Goal: Navigation & Orientation: Find specific page/section

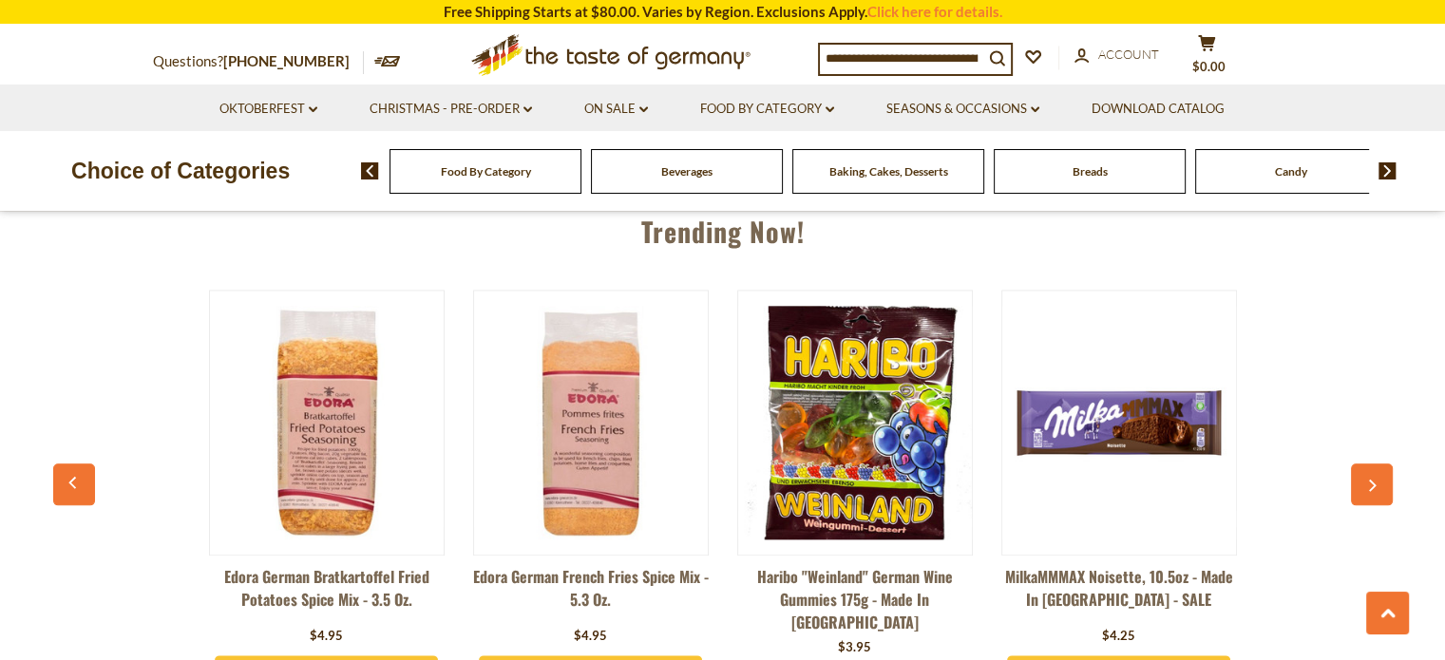
scroll to position [2184, 0]
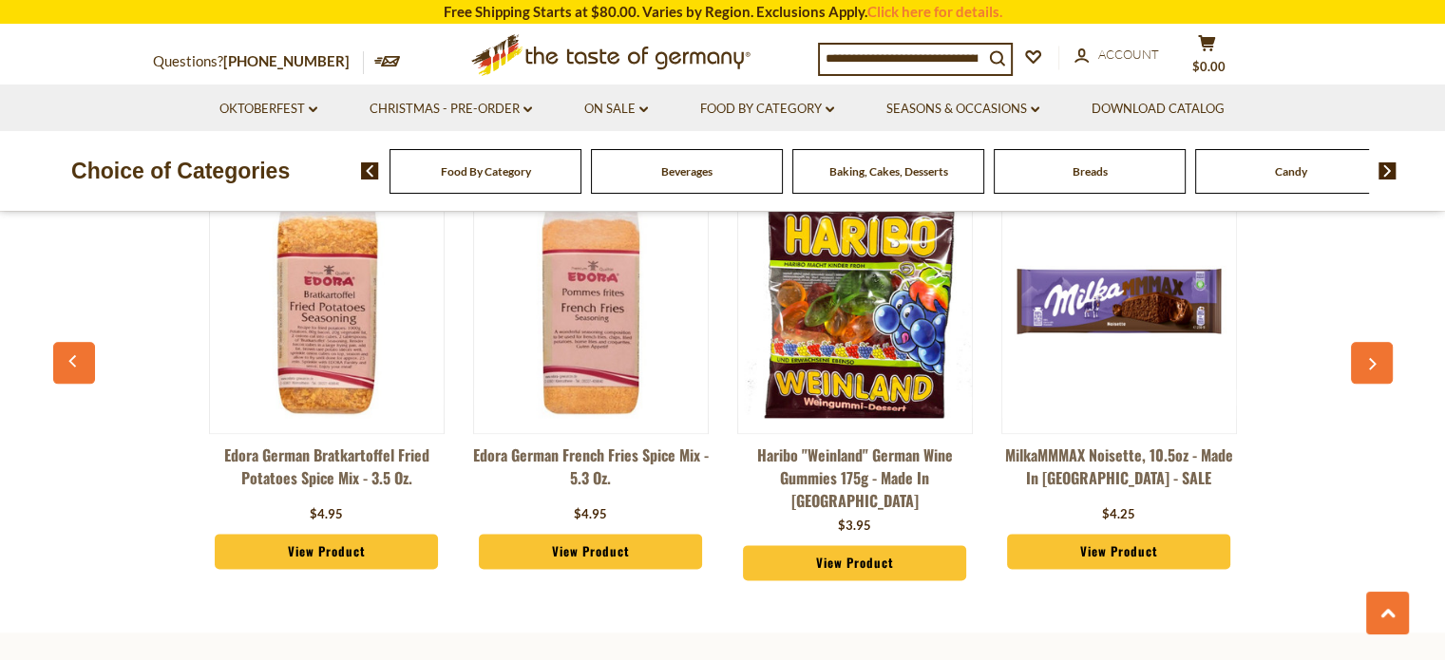
click at [501, 178] on span "Food By Category" at bounding box center [486, 171] width 90 height 14
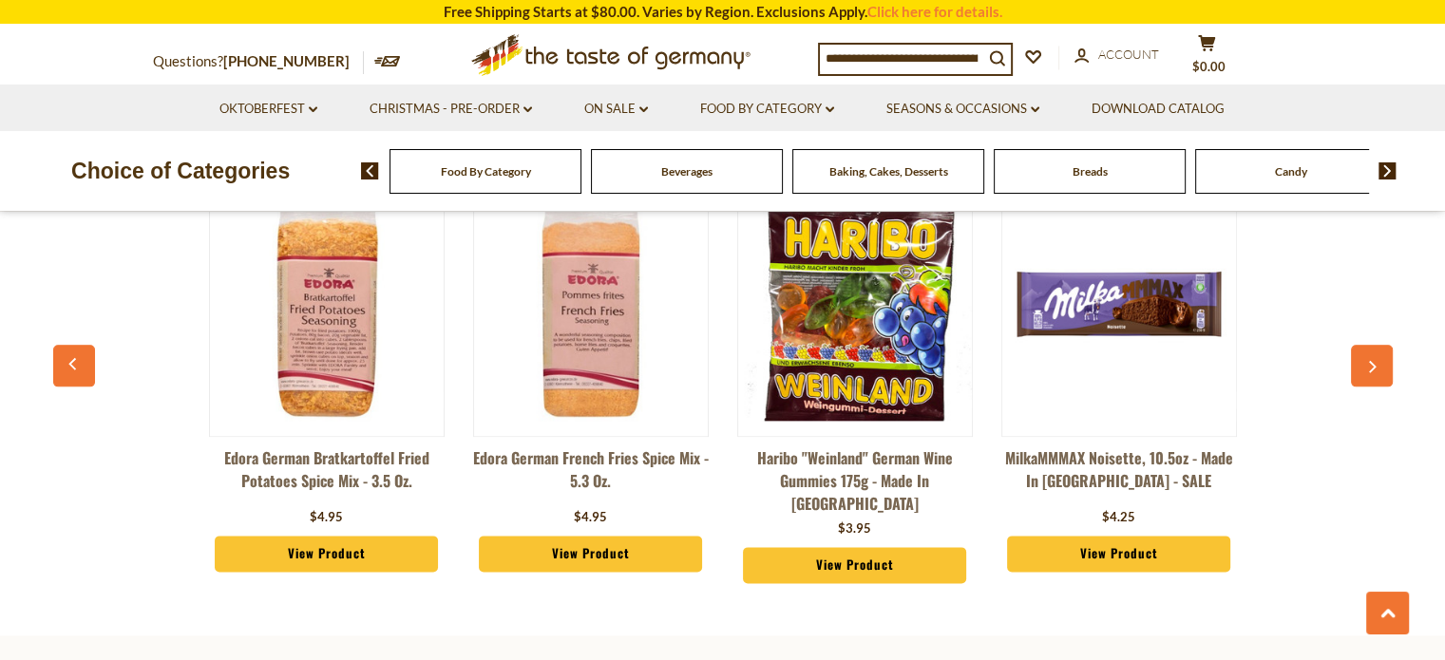
scroll to position [2202, 0]
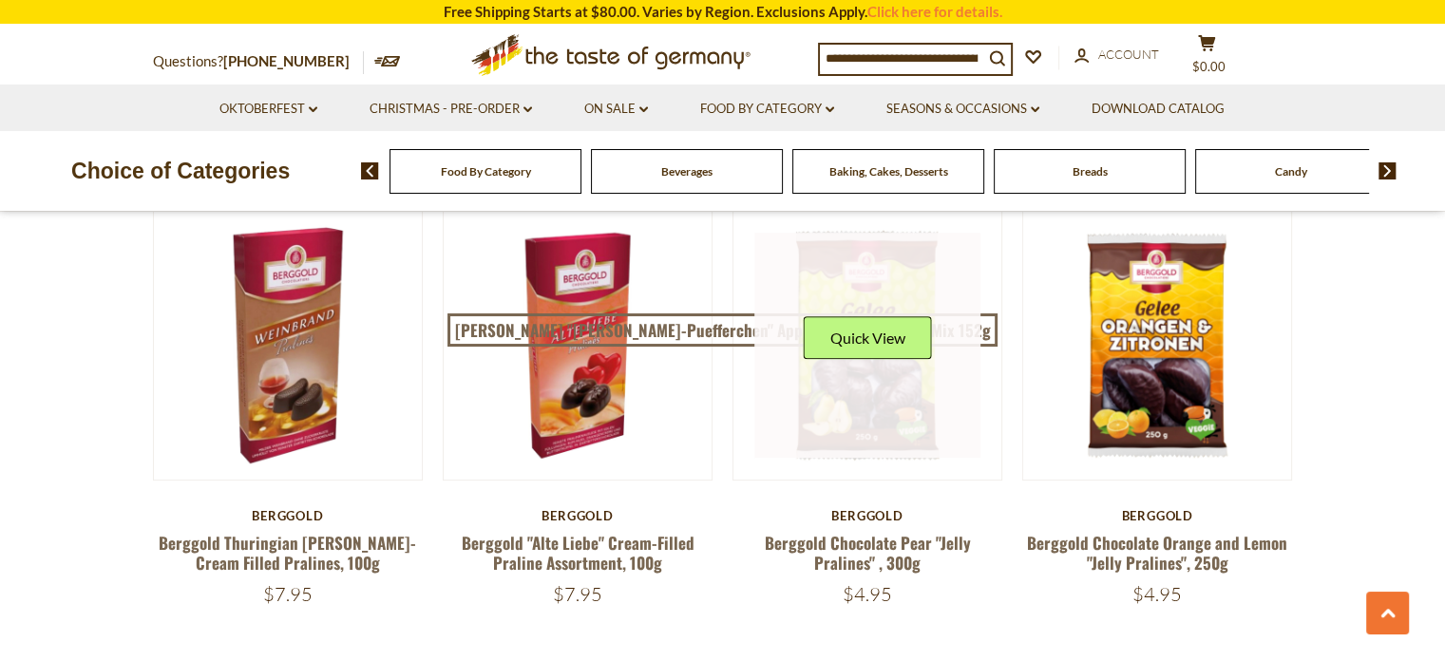
scroll to position [855, 0]
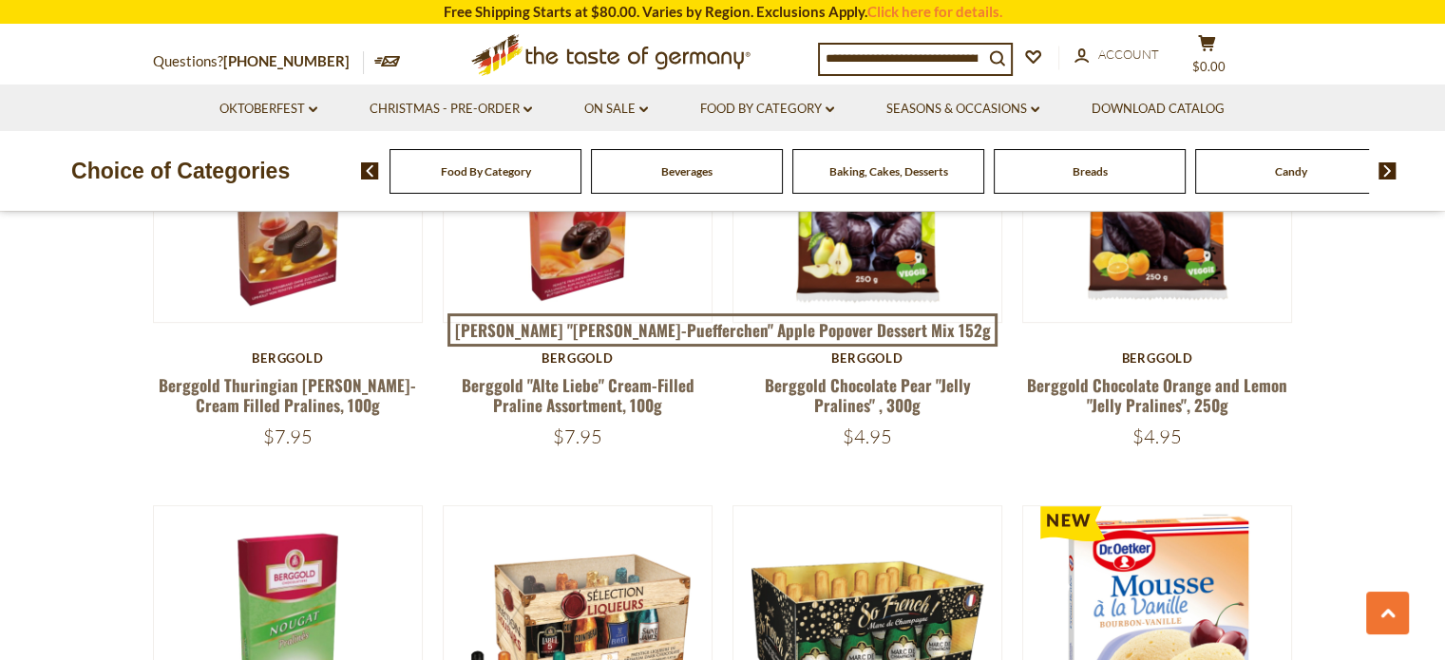
click at [581, 174] on div "Breads" at bounding box center [485, 171] width 192 height 45
click at [1099, 170] on span "Breads" at bounding box center [1089, 171] width 35 height 14
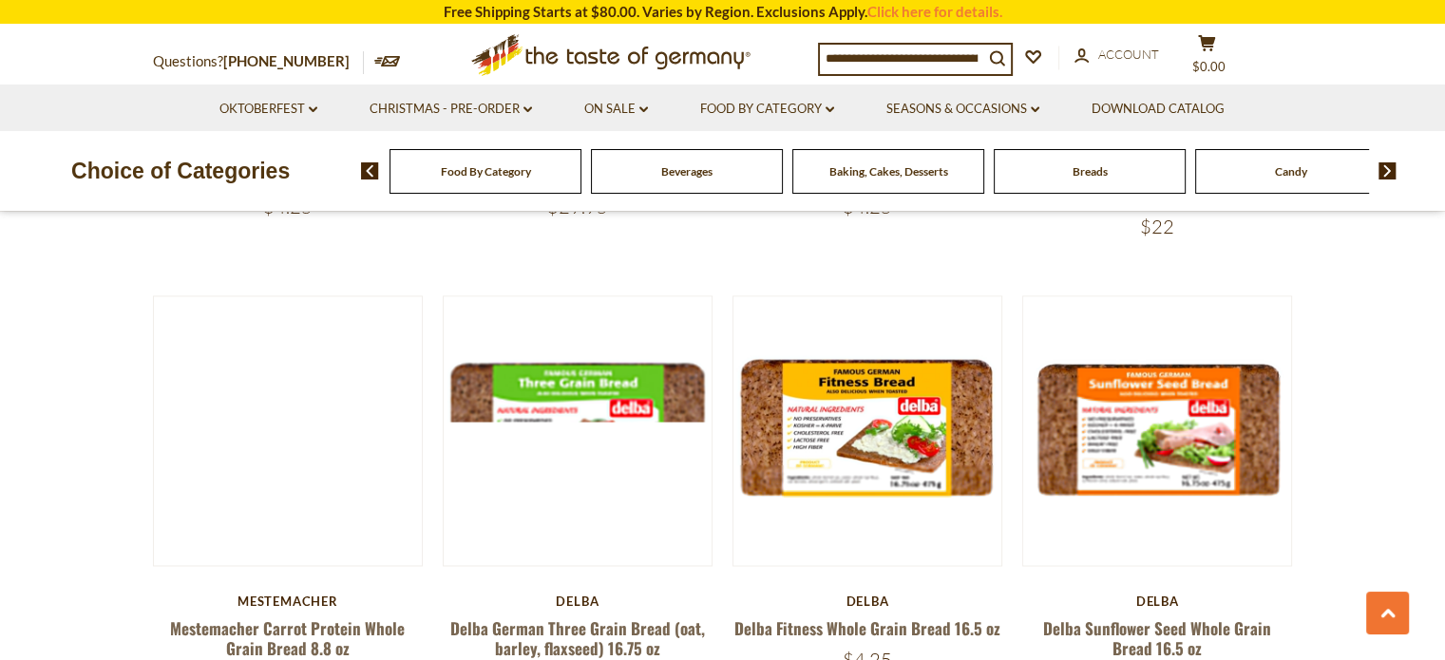
scroll to position [2944, 0]
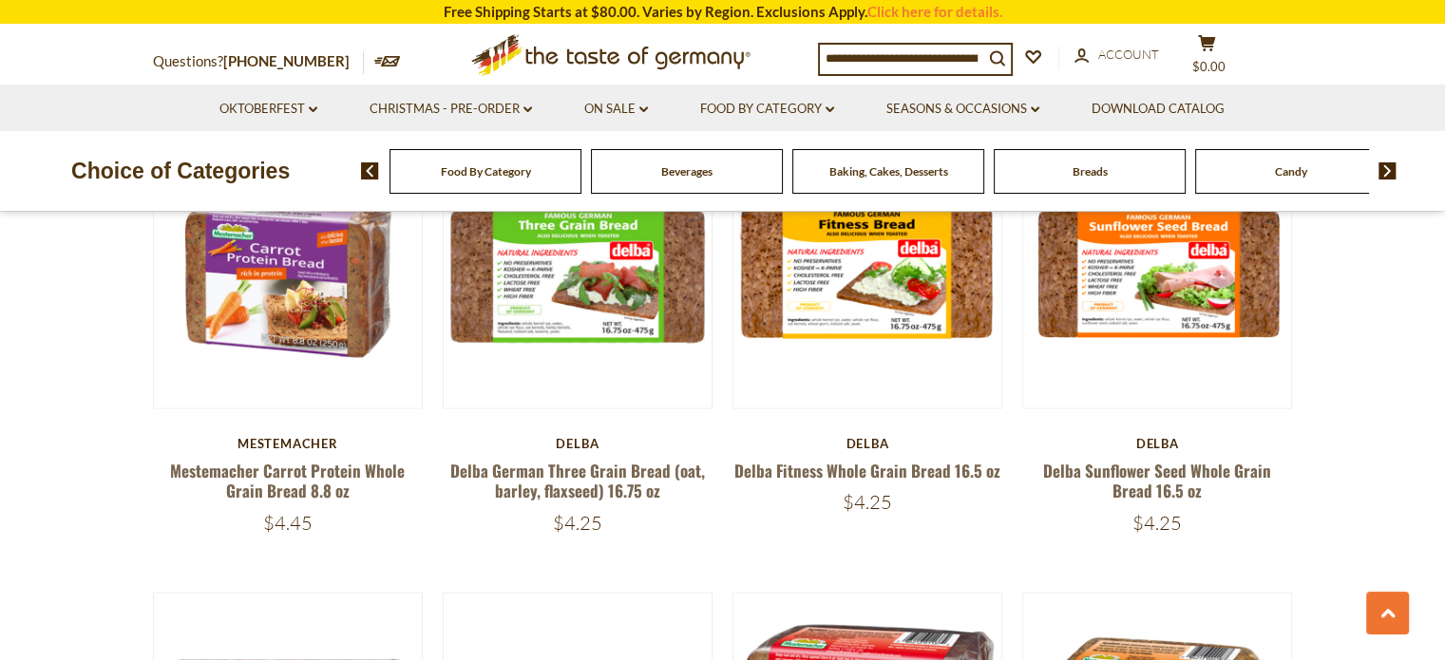
click at [1388, 178] on img at bounding box center [1387, 170] width 18 height 17
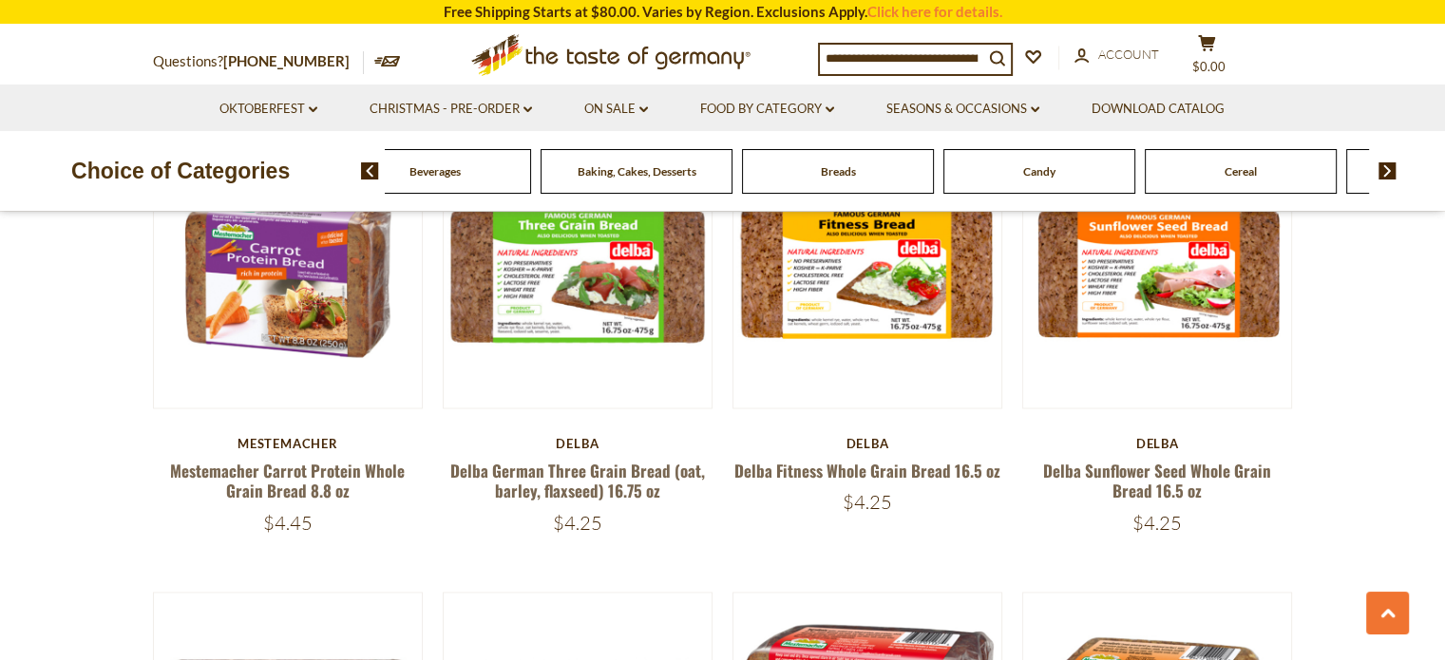
click at [1387, 174] on img at bounding box center [1387, 170] width 18 height 17
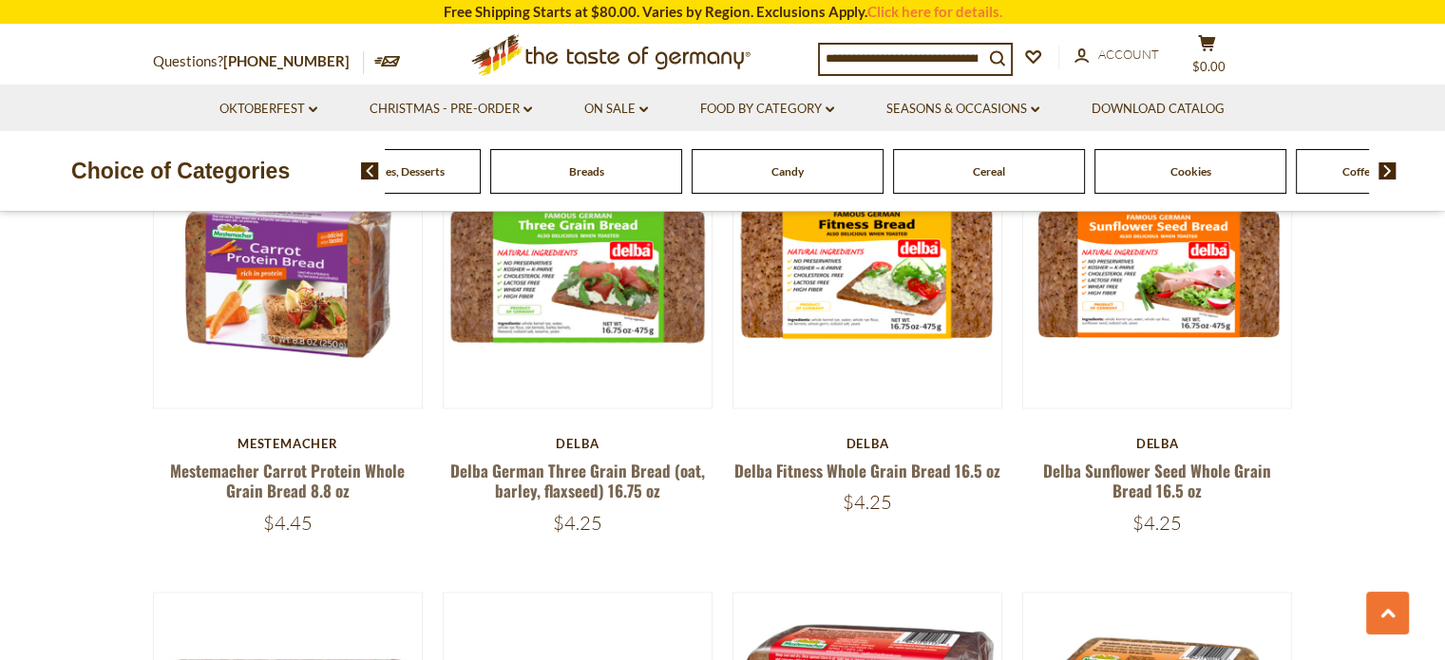
click at [1387, 174] on img at bounding box center [1387, 170] width 18 height 17
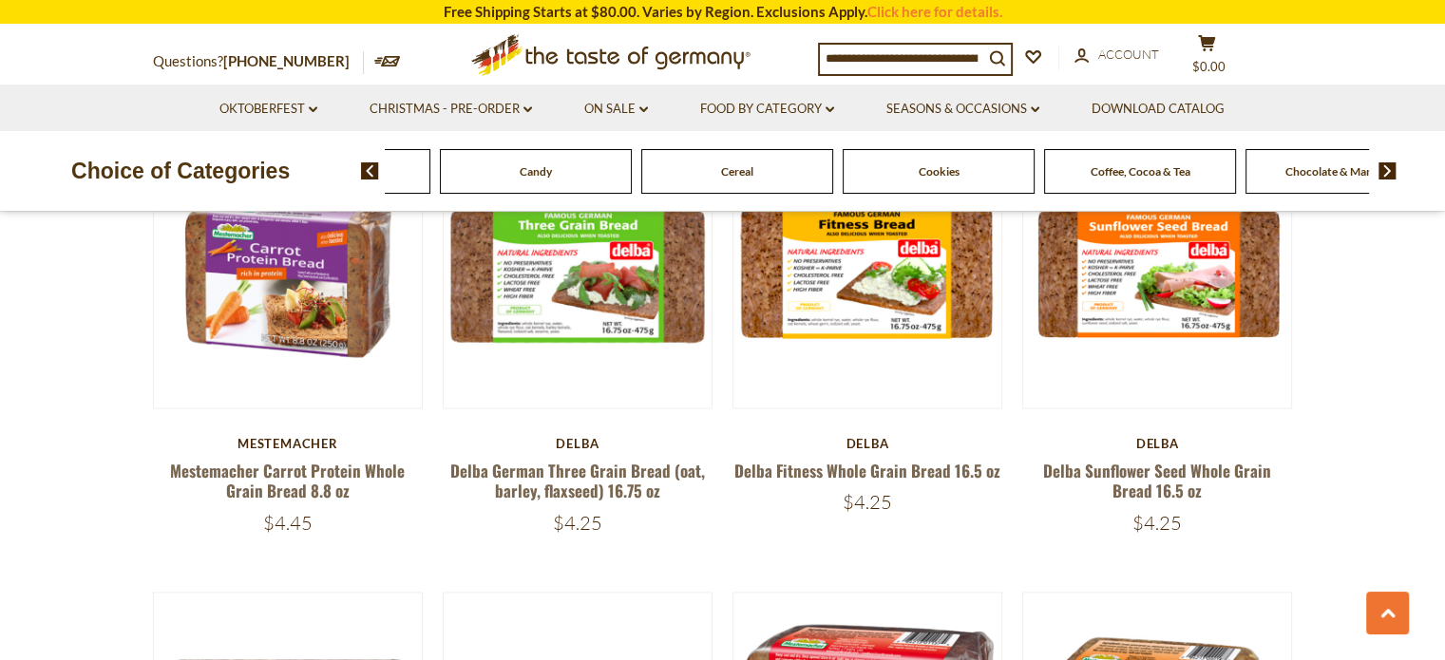
click at [1387, 174] on img at bounding box center [1387, 170] width 18 height 17
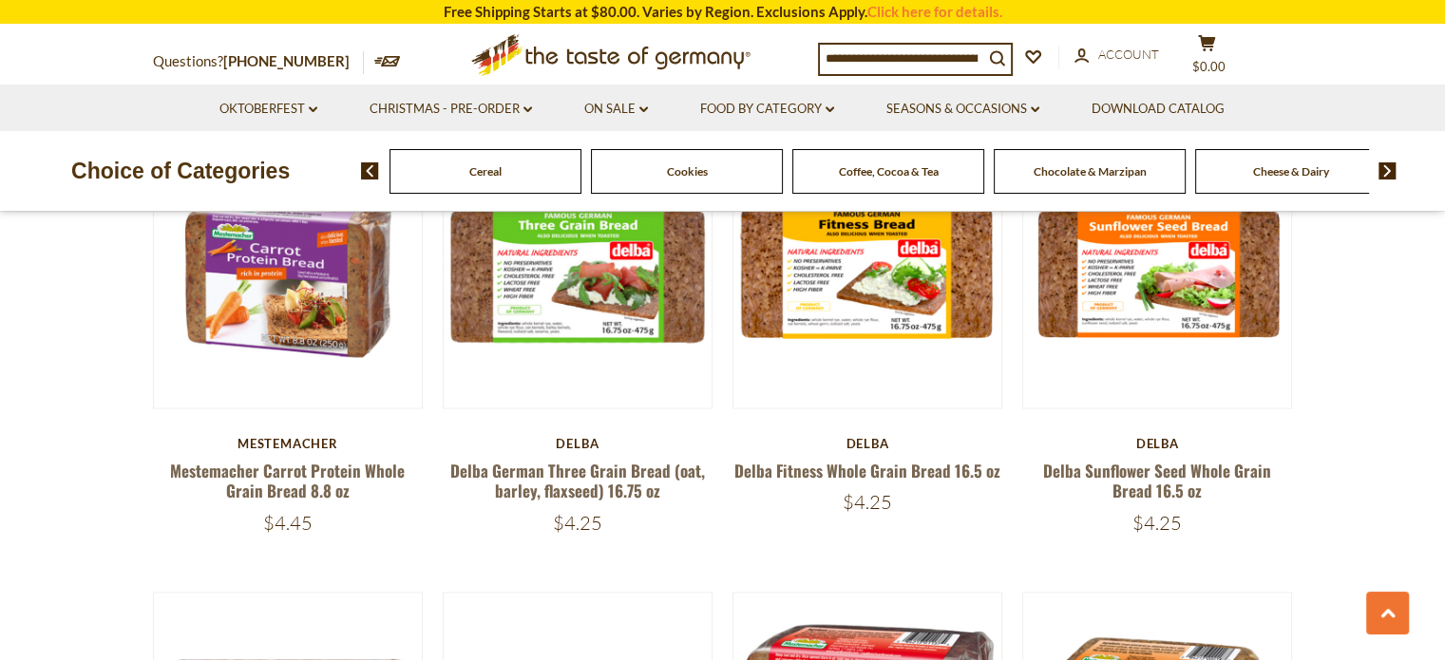
click at [1387, 174] on img at bounding box center [1387, 170] width 18 height 17
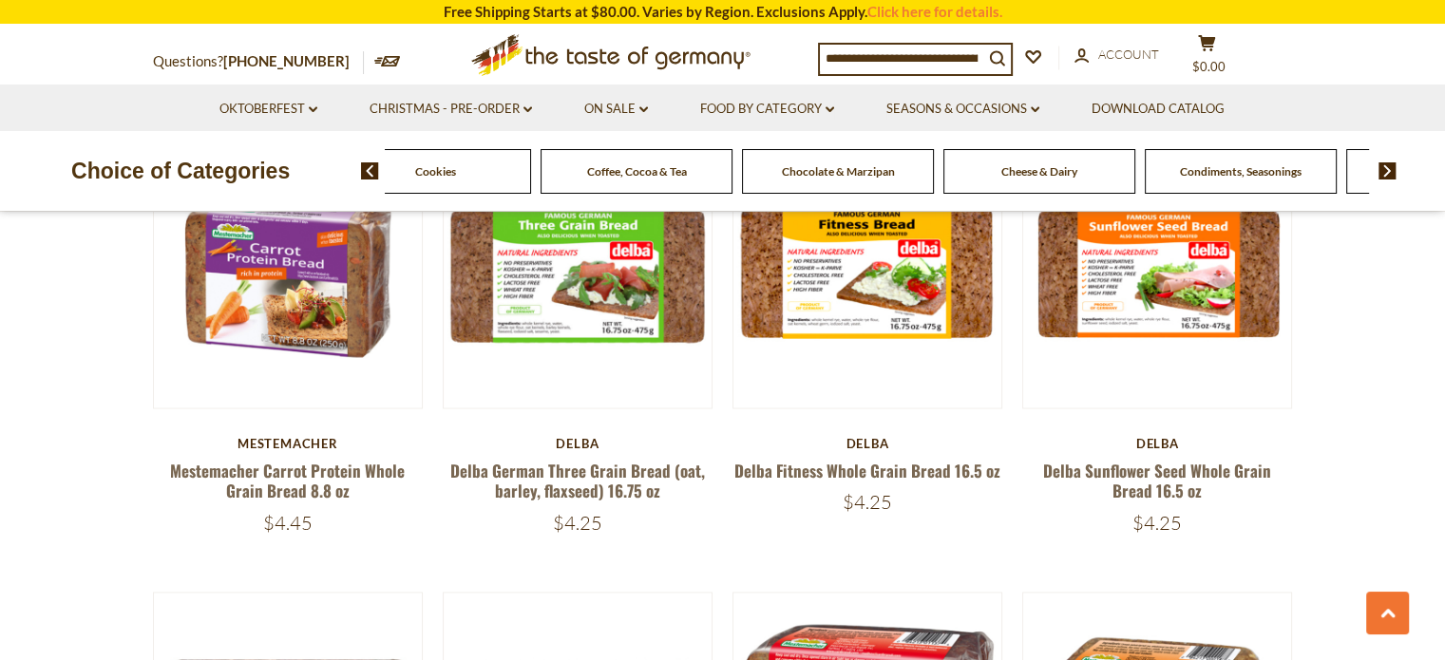
click at [1387, 174] on img at bounding box center [1387, 170] width 18 height 17
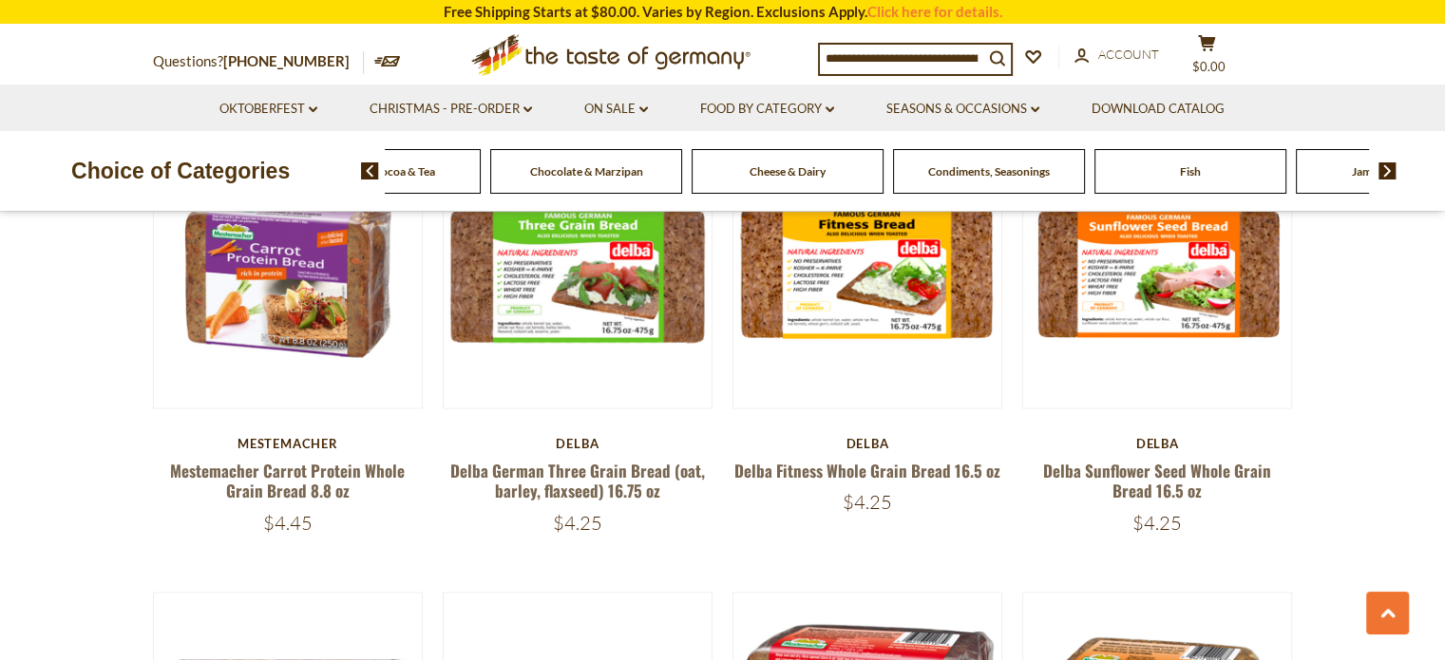
click at [1387, 174] on img at bounding box center [1387, 170] width 18 height 17
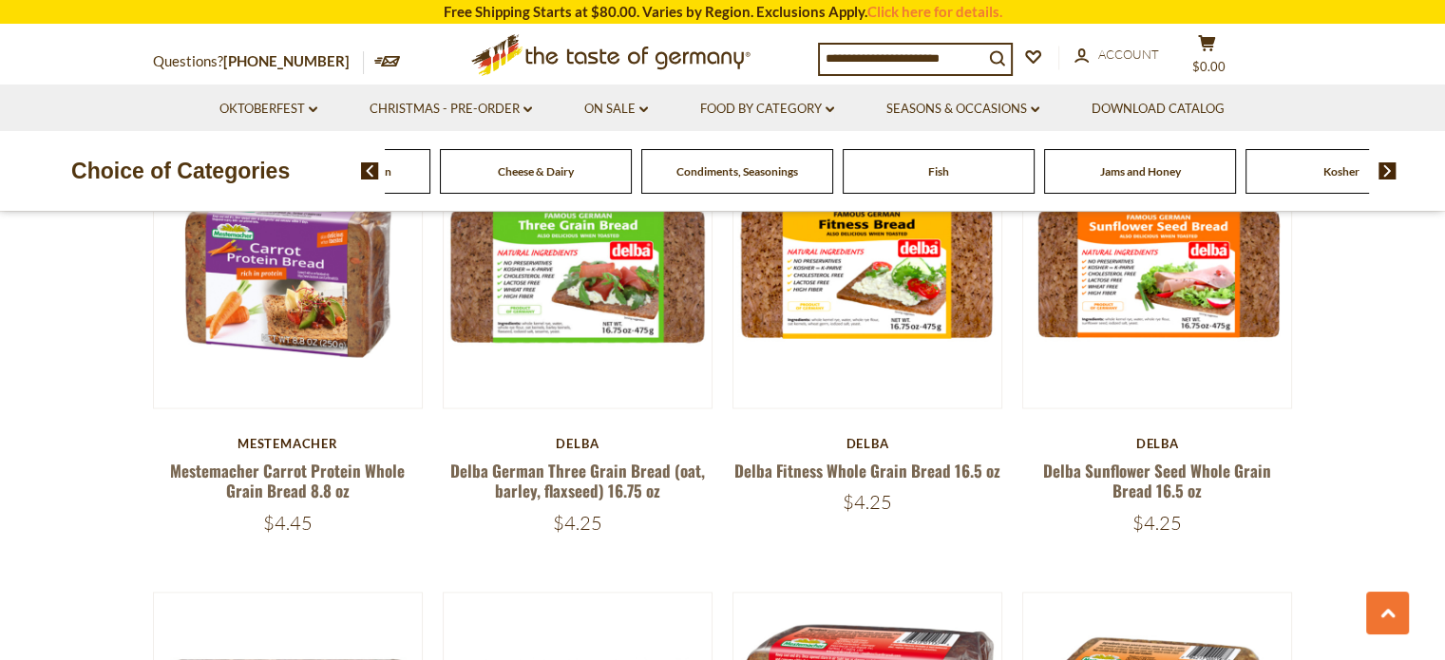
click at [1387, 174] on img at bounding box center [1387, 170] width 18 height 17
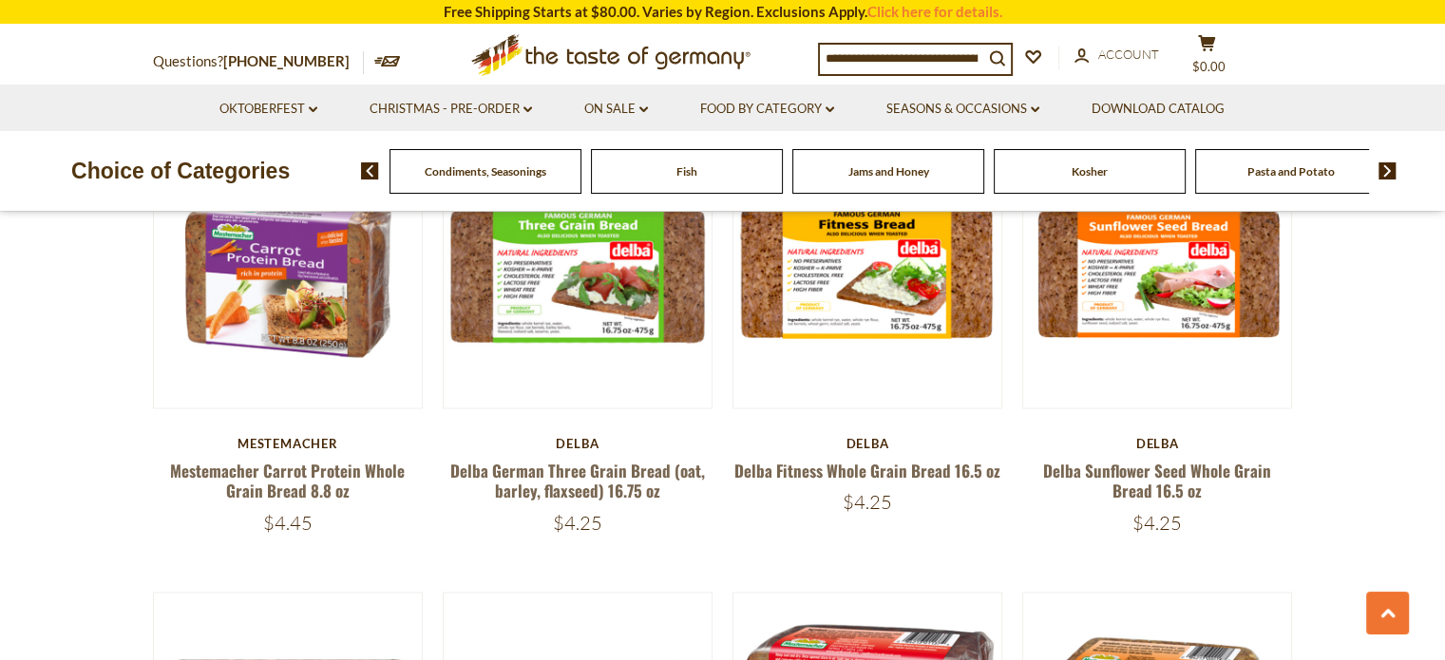
click at [1387, 174] on img at bounding box center [1387, 170] width 18 height 17
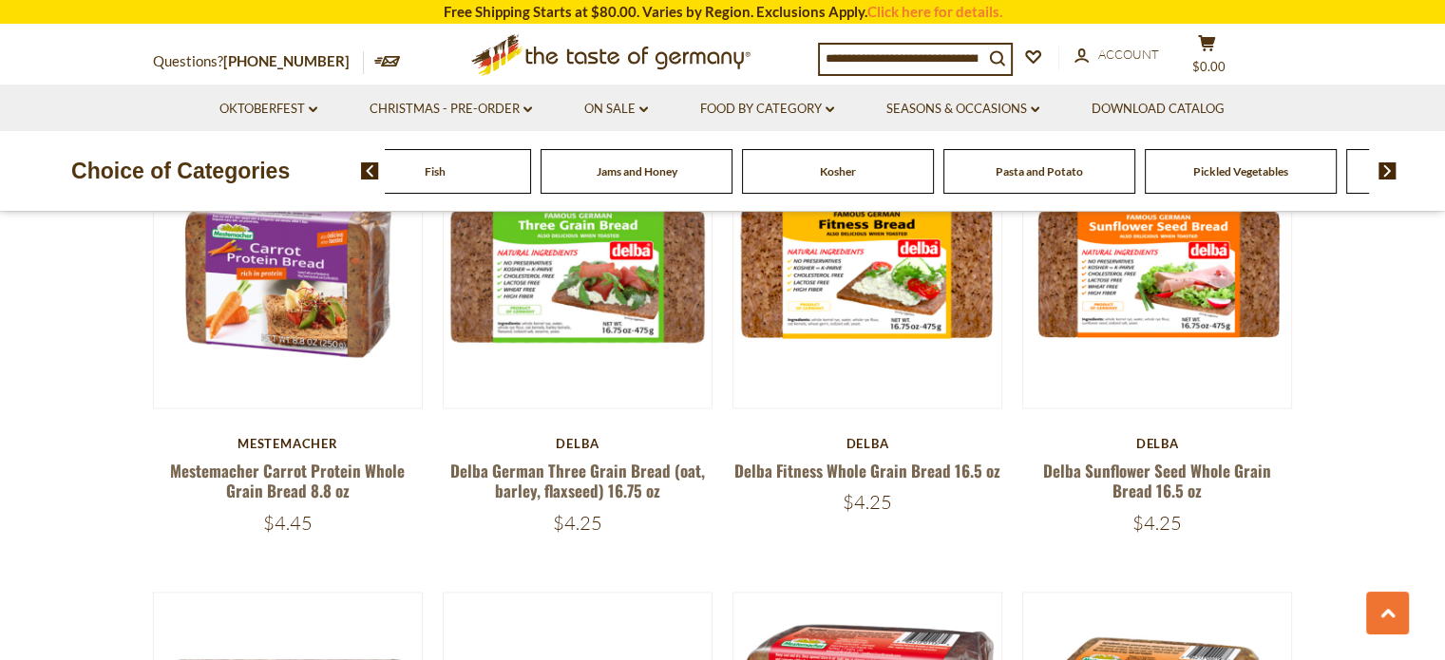
click at [1387, 174] on img at bounding box center [1387, 170] width 18 height 17
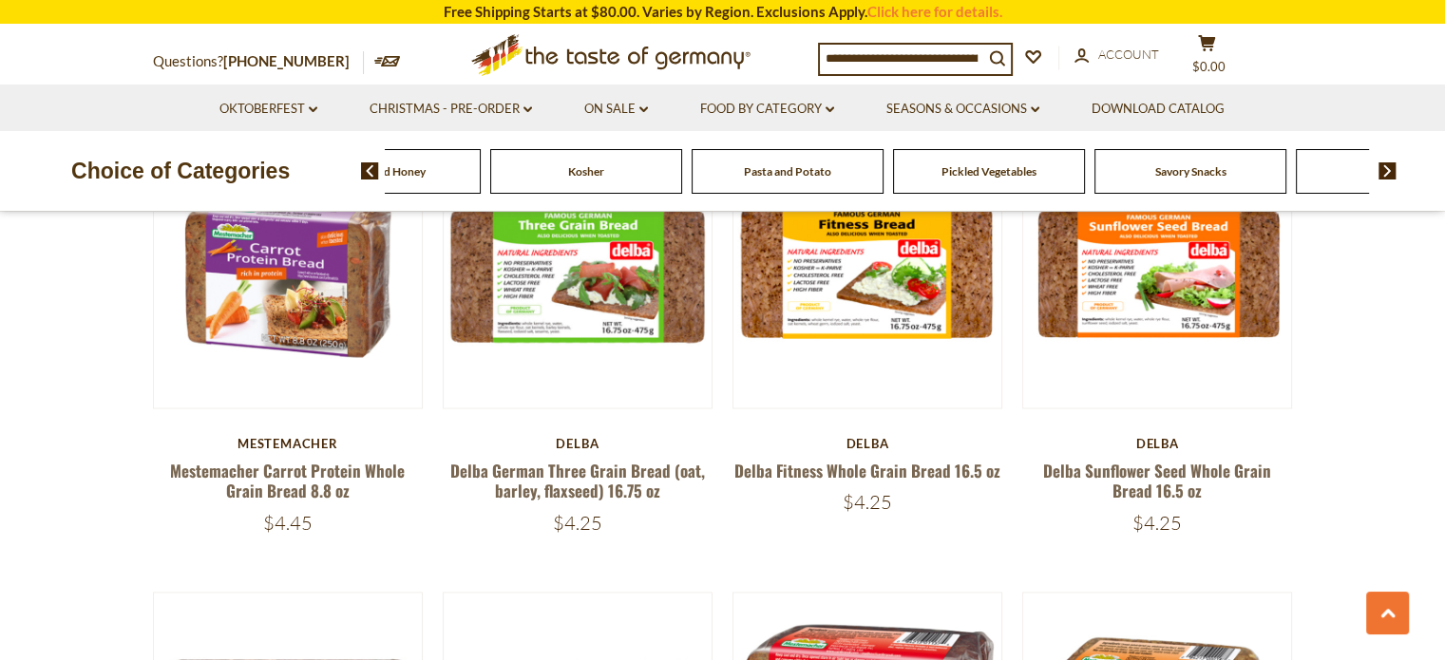
click at [1387, 174] on img at bounding box center [1387, 170] width 18 height 17
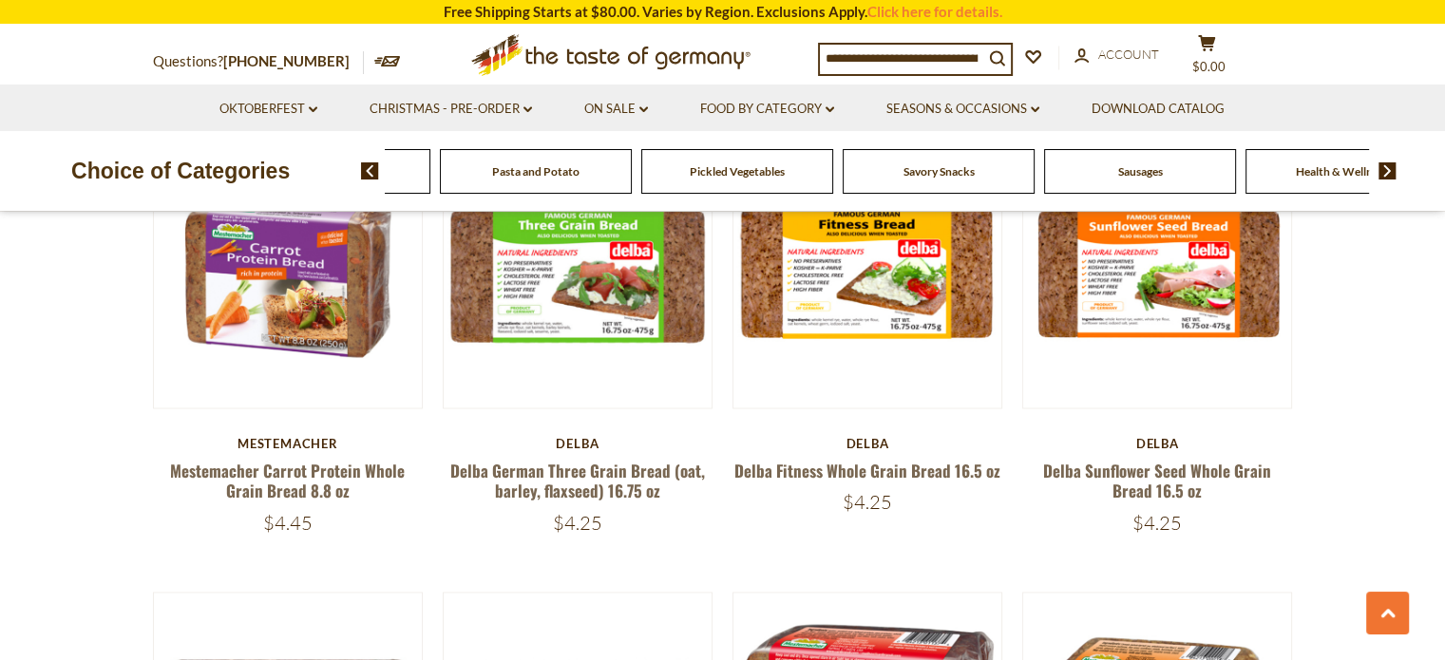
click at [1387, 174] on img at bounding box center [1387, 170] width 18 height 17
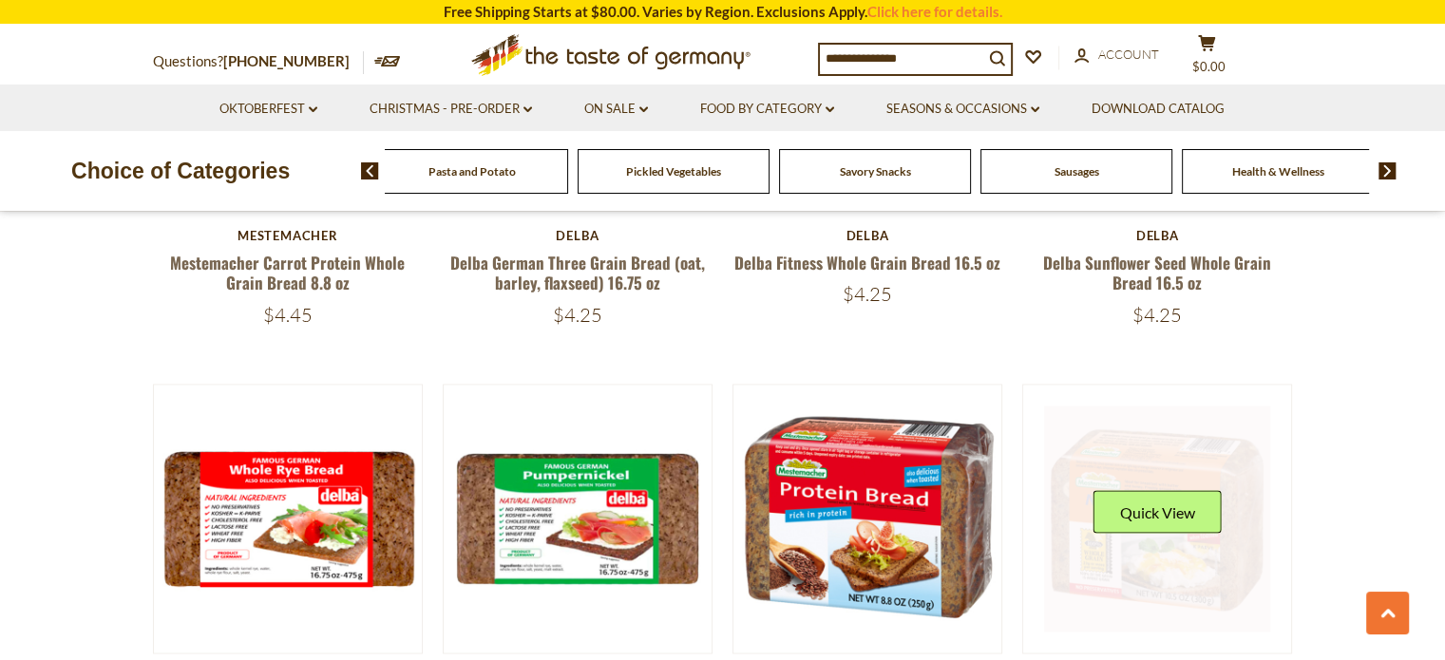
scroll to position [3229, 0]
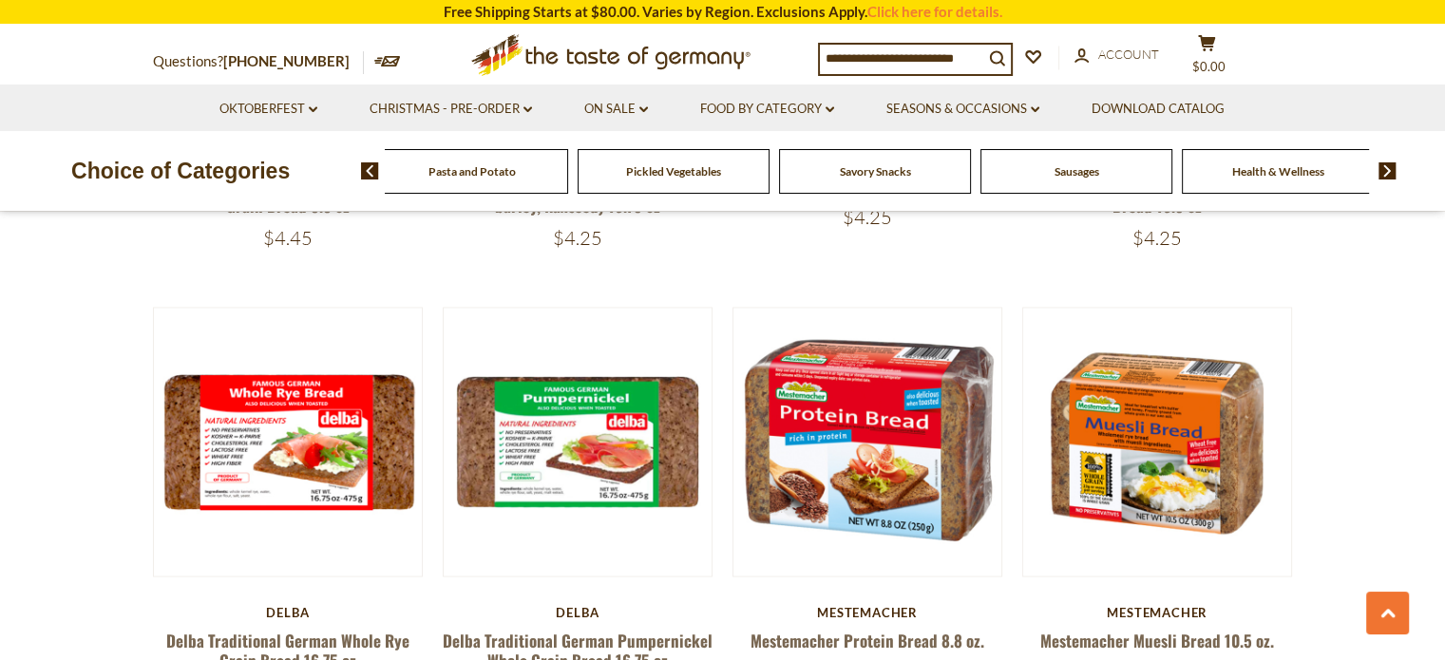
click at [1079, 177] on span "Sausages" at bounding box center [1076, 171] width 45 height 14
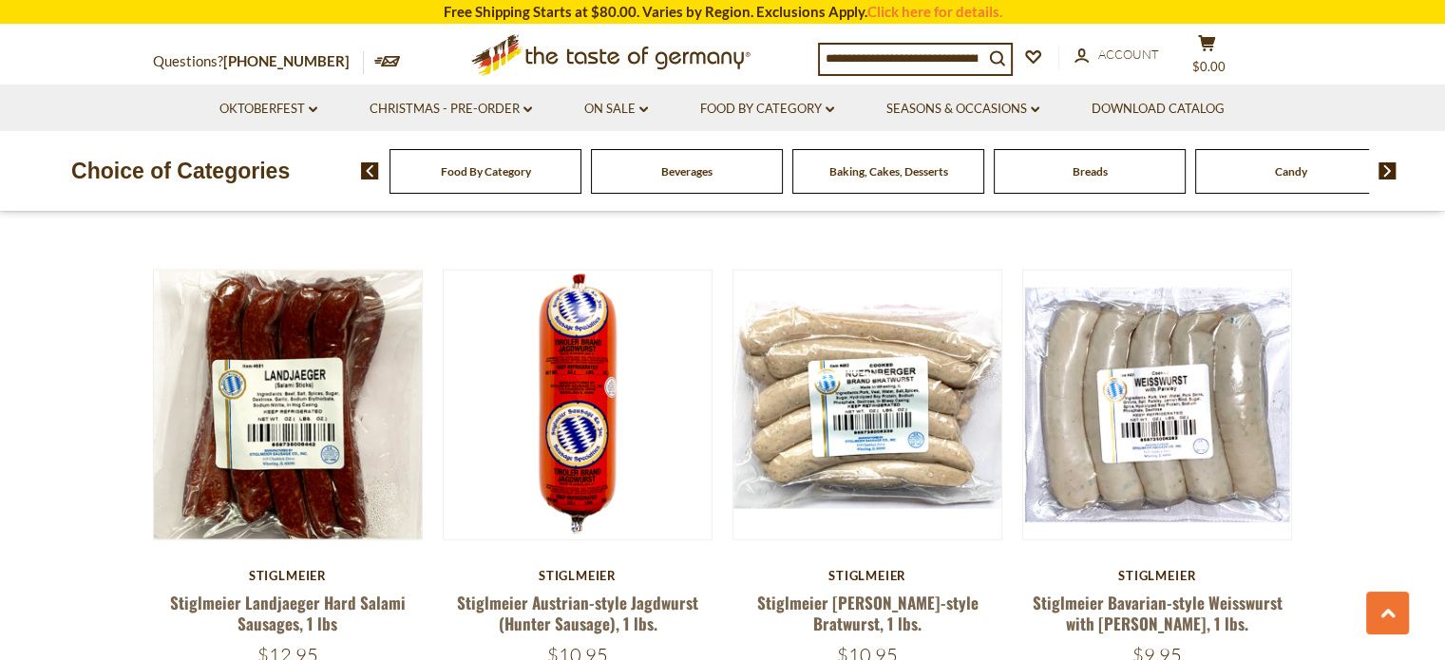
scroll to position [4369, 0]
